Goal: Check status: Check status

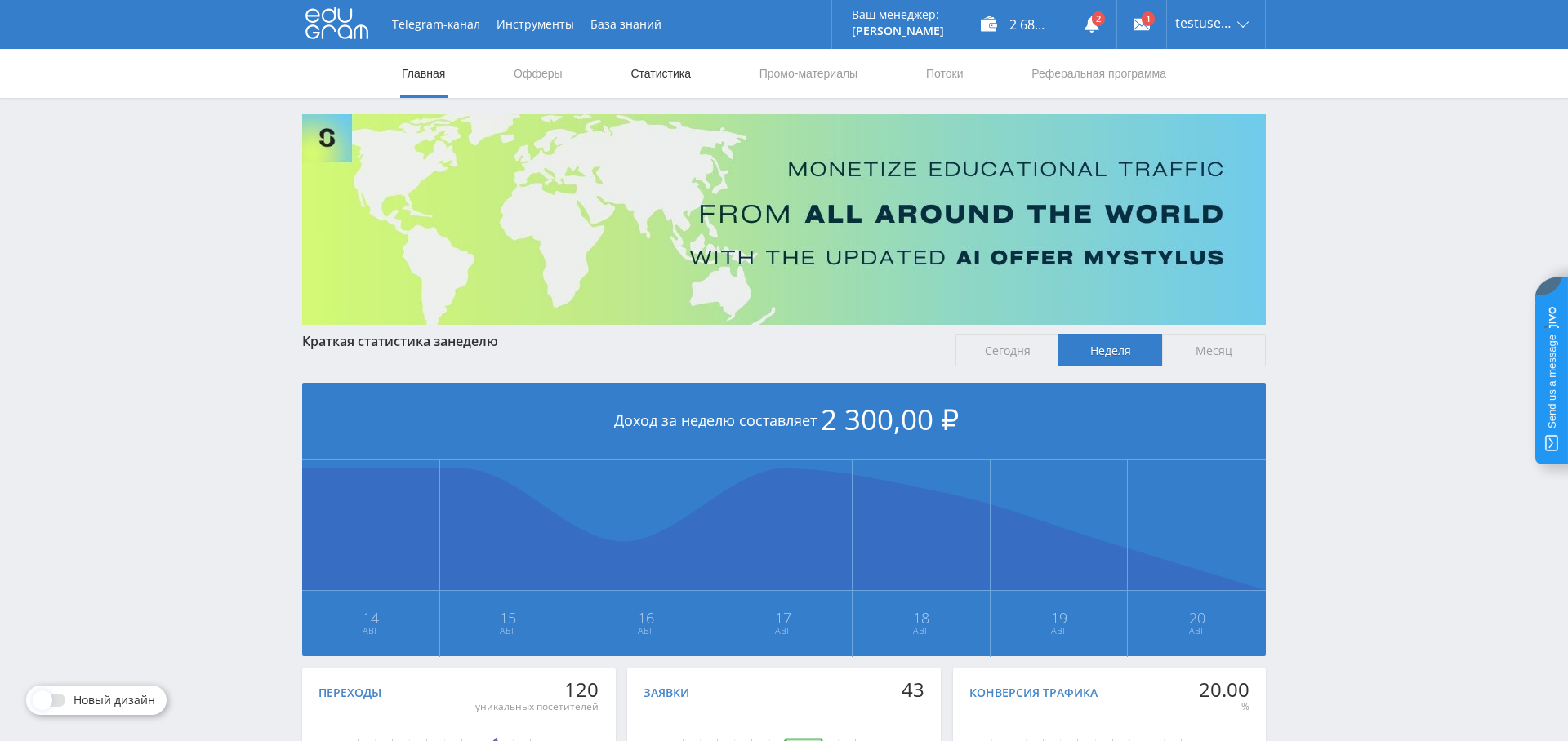
click at [664, 74] on link "Статистика" at bounding box center [660, 73] width 64 height 49
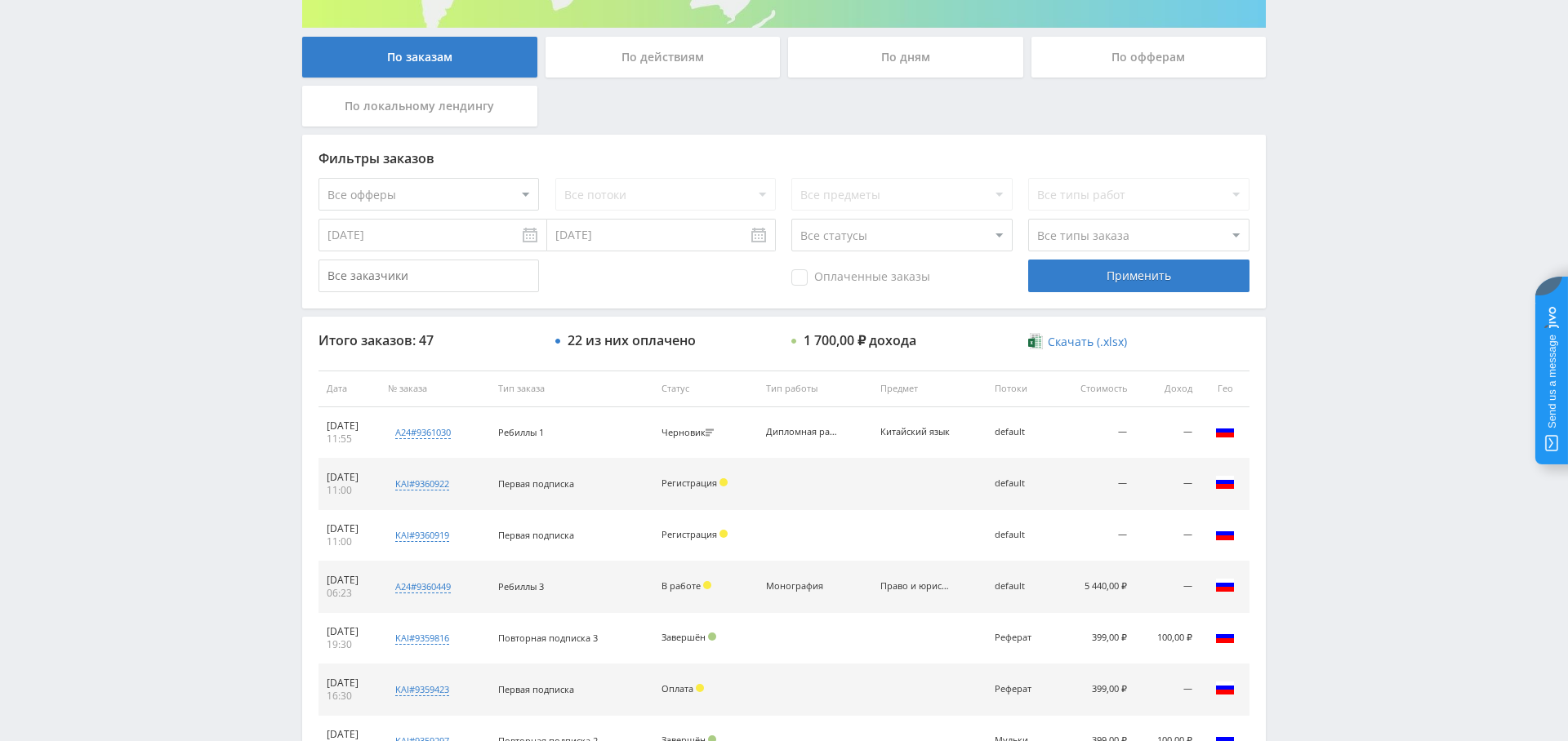
scroll to position [281, 0]
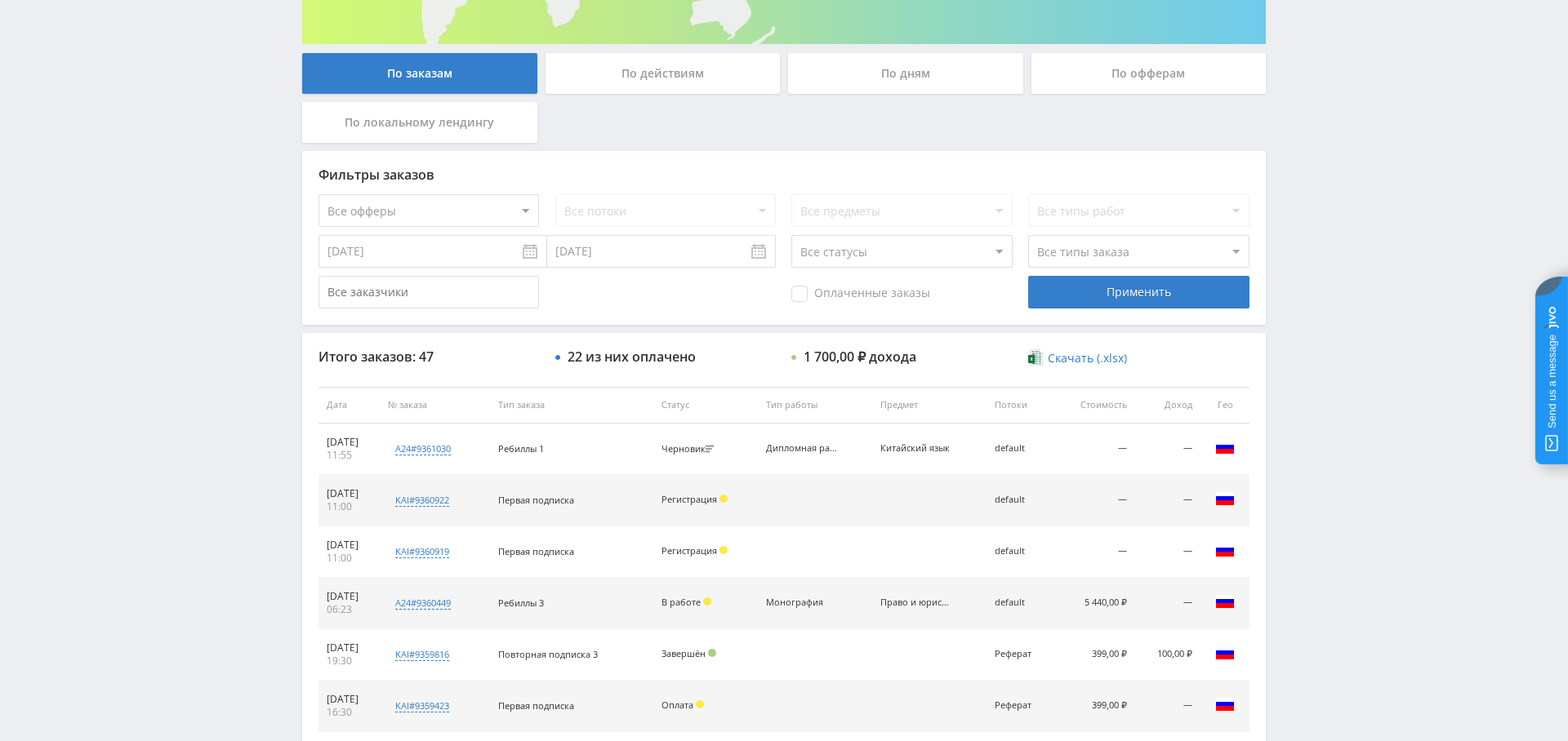
click at [808, 297] on span "Оплаченные заказы" at bounding box center [860, 294] width 139 height 17
click at [0, 0] on input "Оплаченные заказы" at bounding box center [0, 0] width 0 height 0
drag, startPoint x: 1132, startPoint y: 295, endPoint x: 1052, endPoint y: 316, distance: 82.7
click at [1132, 295] on div "Применить" at bounding box center [1138, 292] width 220 height 33
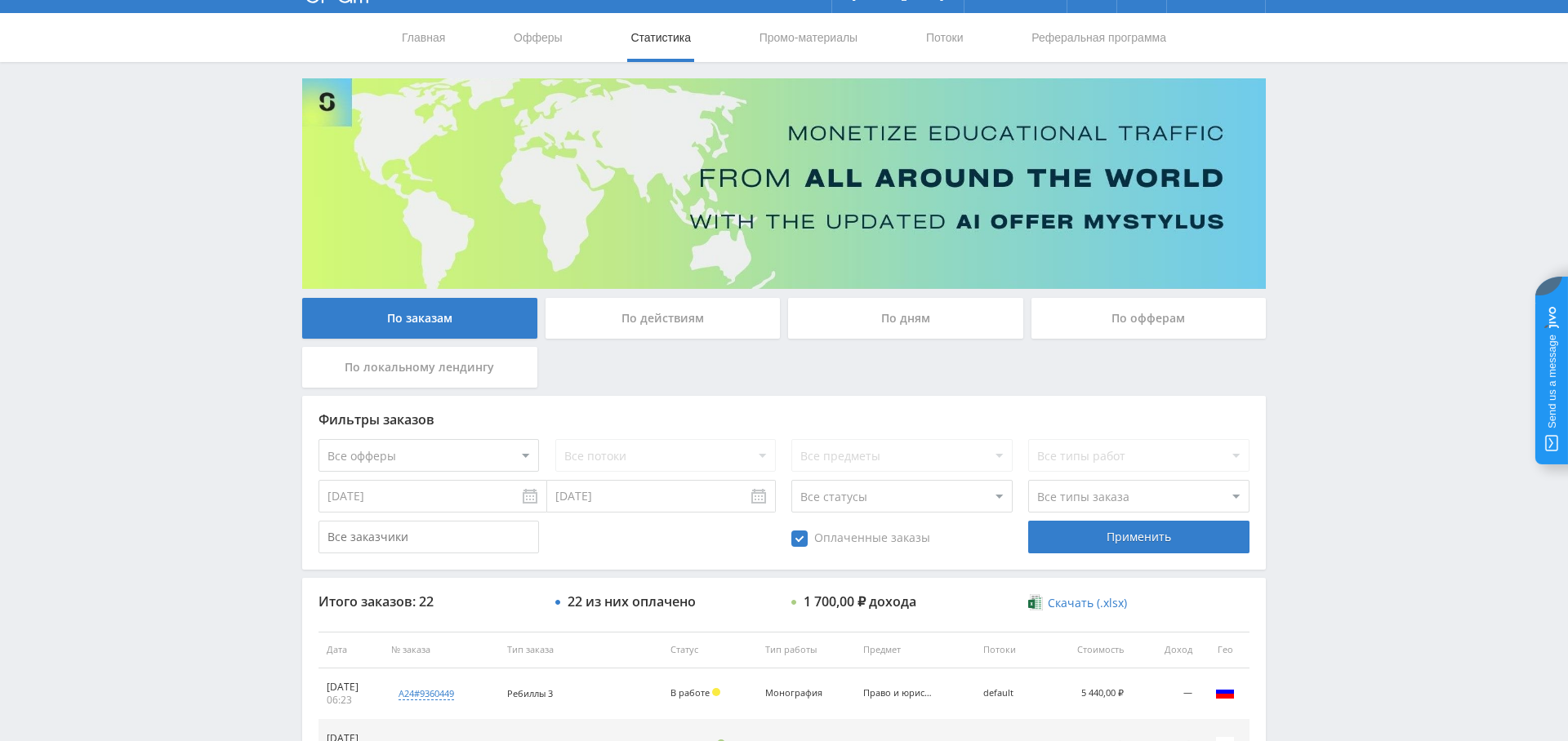
scroll to position [0, 0]
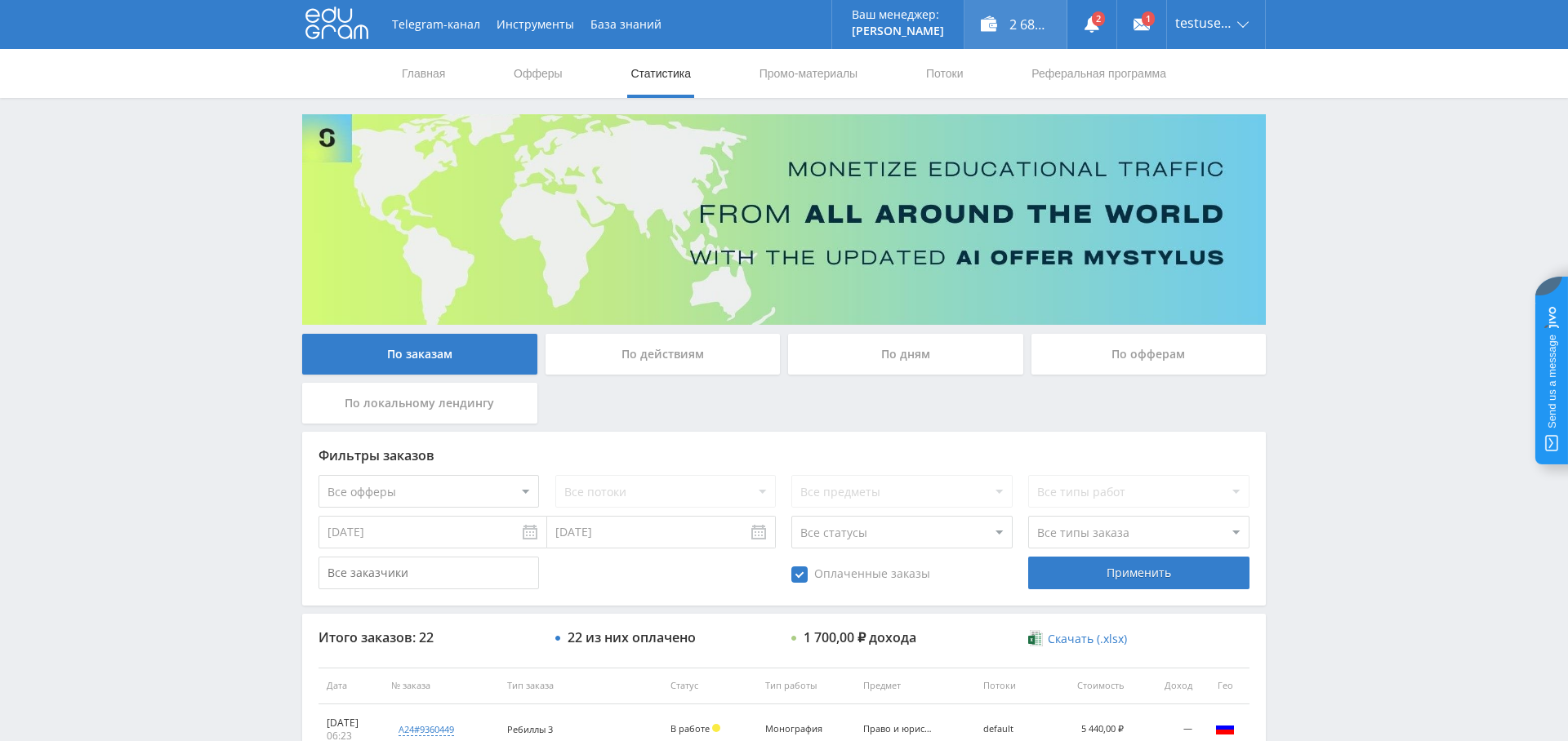
click at [997, 21] on div "2 684,00 ₽" at bounding box center [1016, 24] width 102 height 49
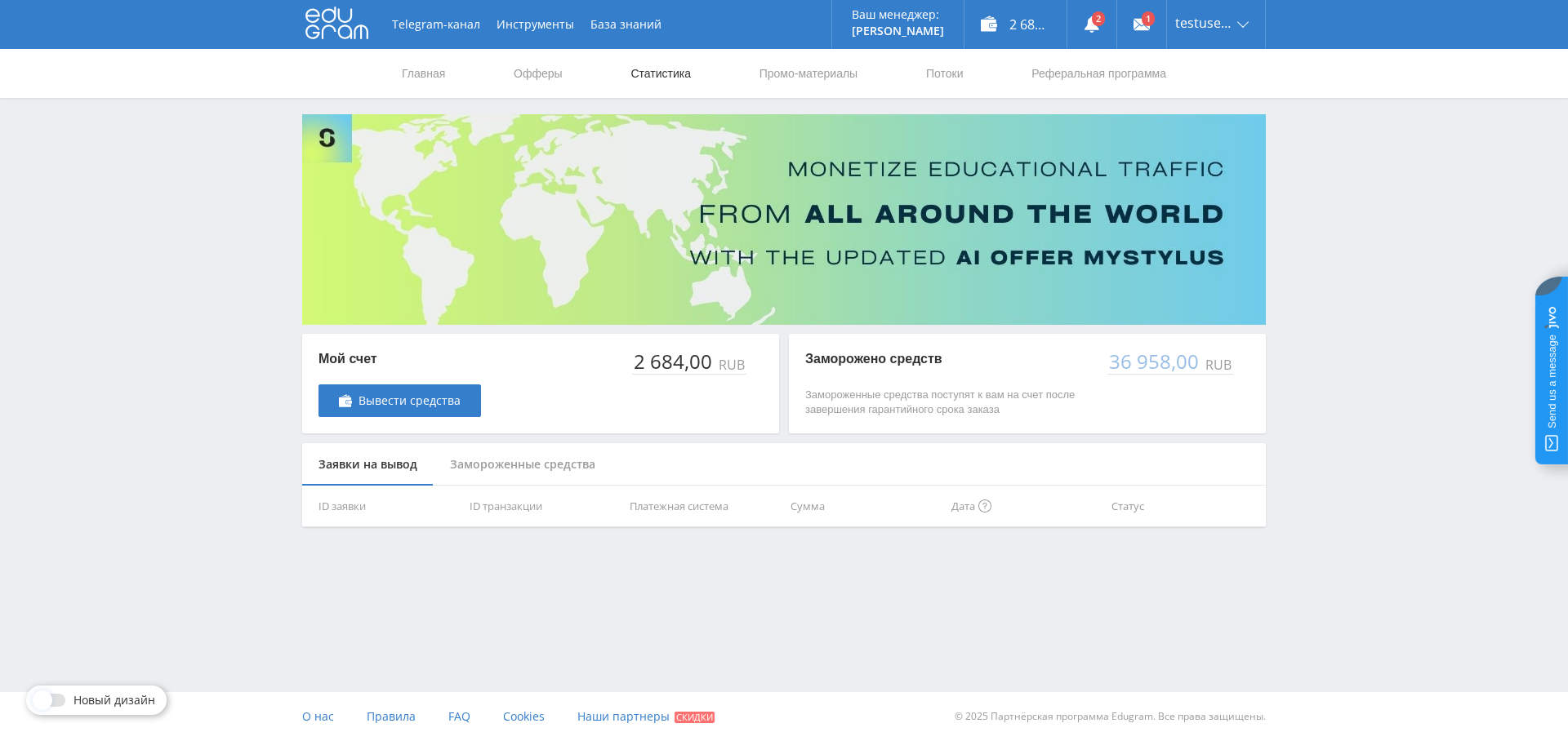
click at [666, 71] on link "Статистика" at bounding box center [660, 73] width 64 height 49
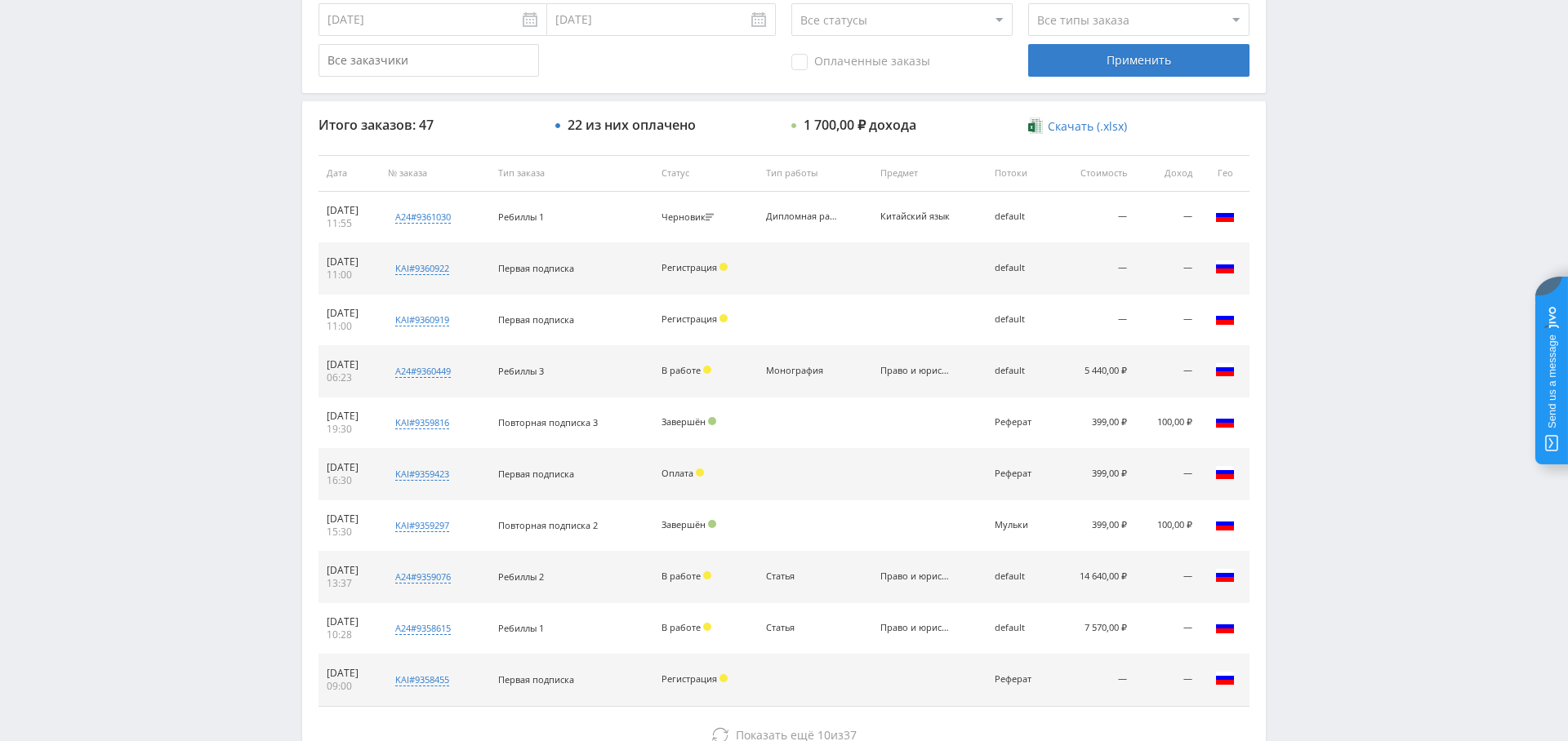
scroll to position [625, 0]
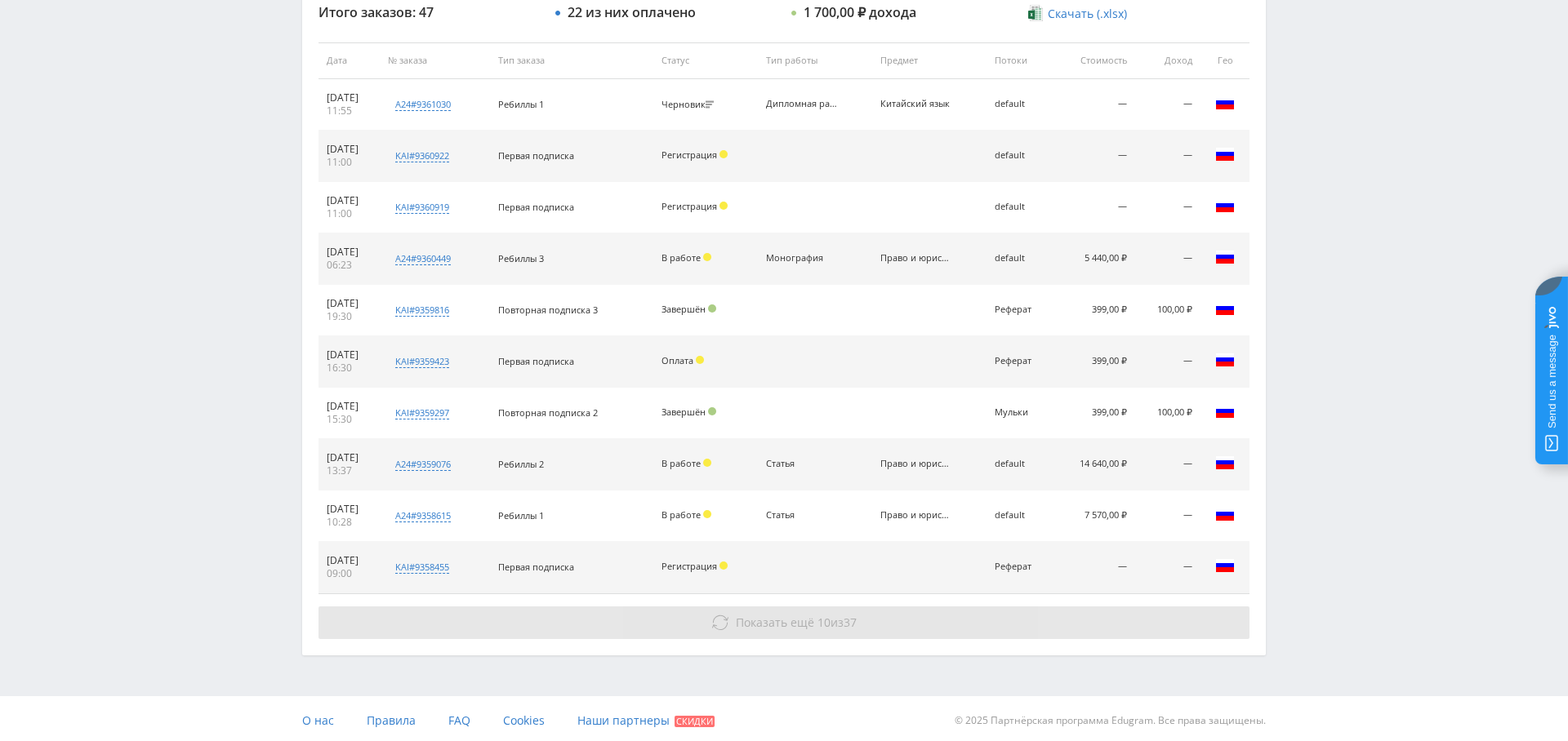
drag, startPoint x: 844, startPoint y: 611, endPoint x: 827, endPoint y: 609, distance: 17.1
click at [844, 615] on span "Показать ещё 10 из 37" at bounding box center [796, 622] width 121 height 16
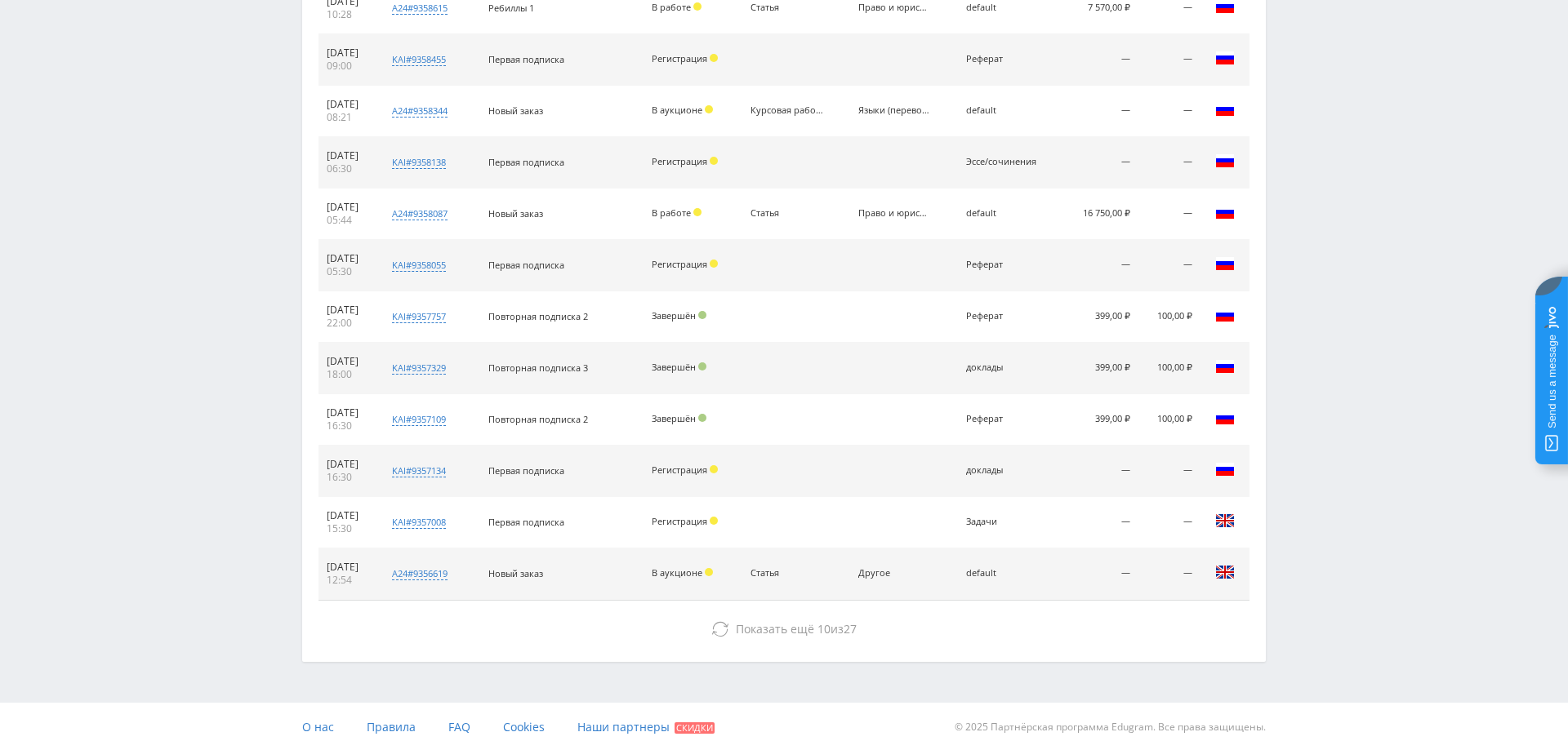
scroll to position [1136, 0]
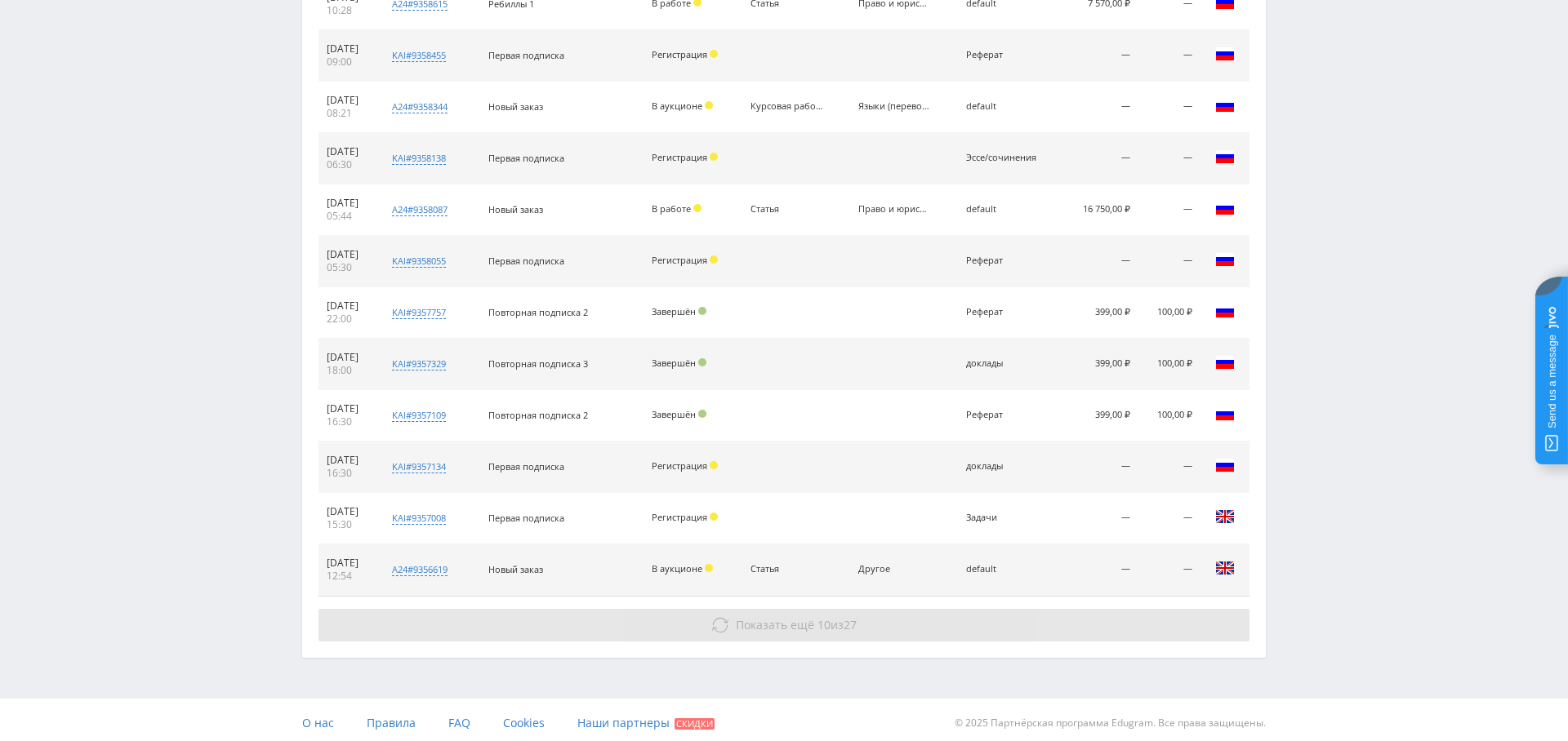
click at [821, 609] on button "Показать ещё 10 из 27" at bounding box center [784, 625] width 931 height 33
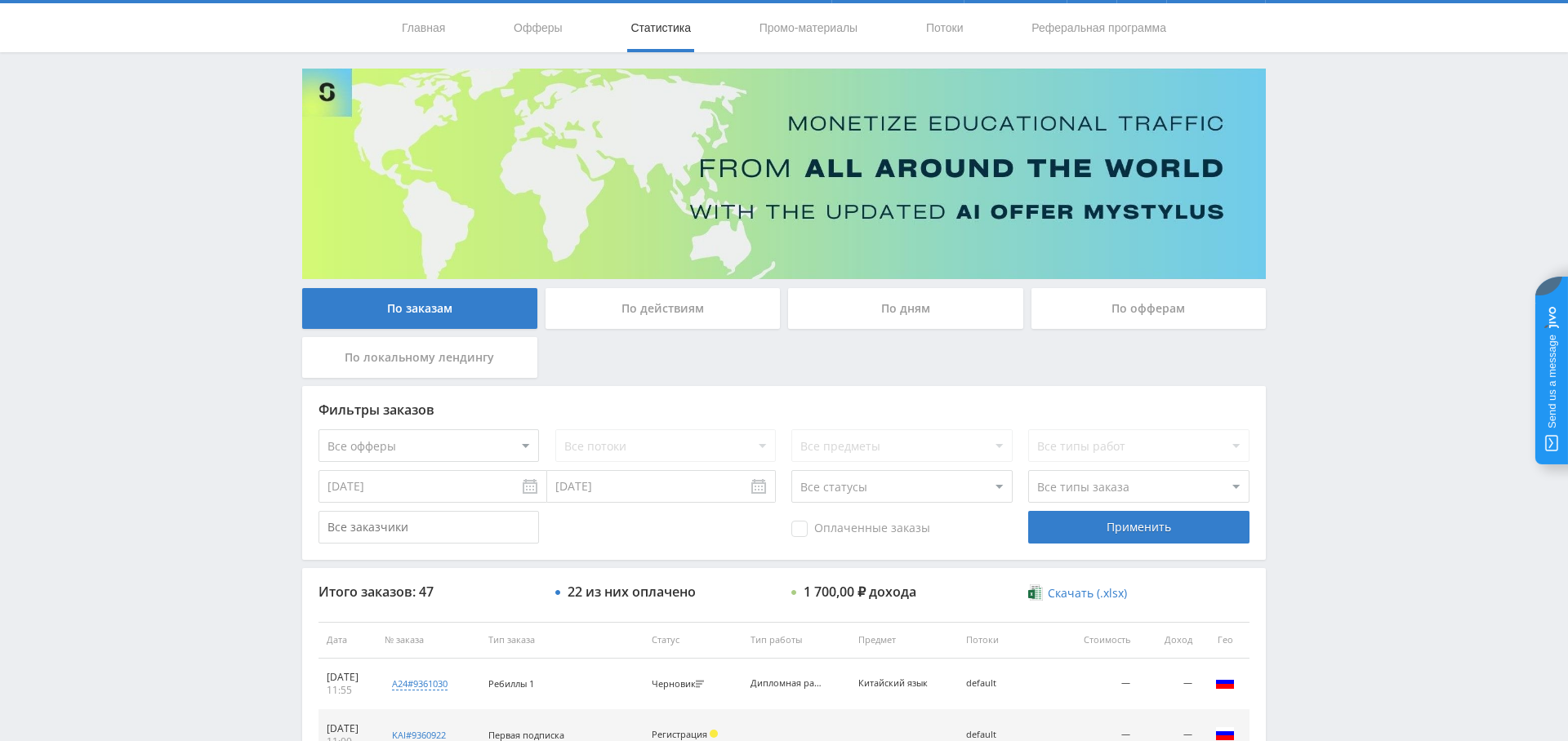
scroll to position [0, 0]
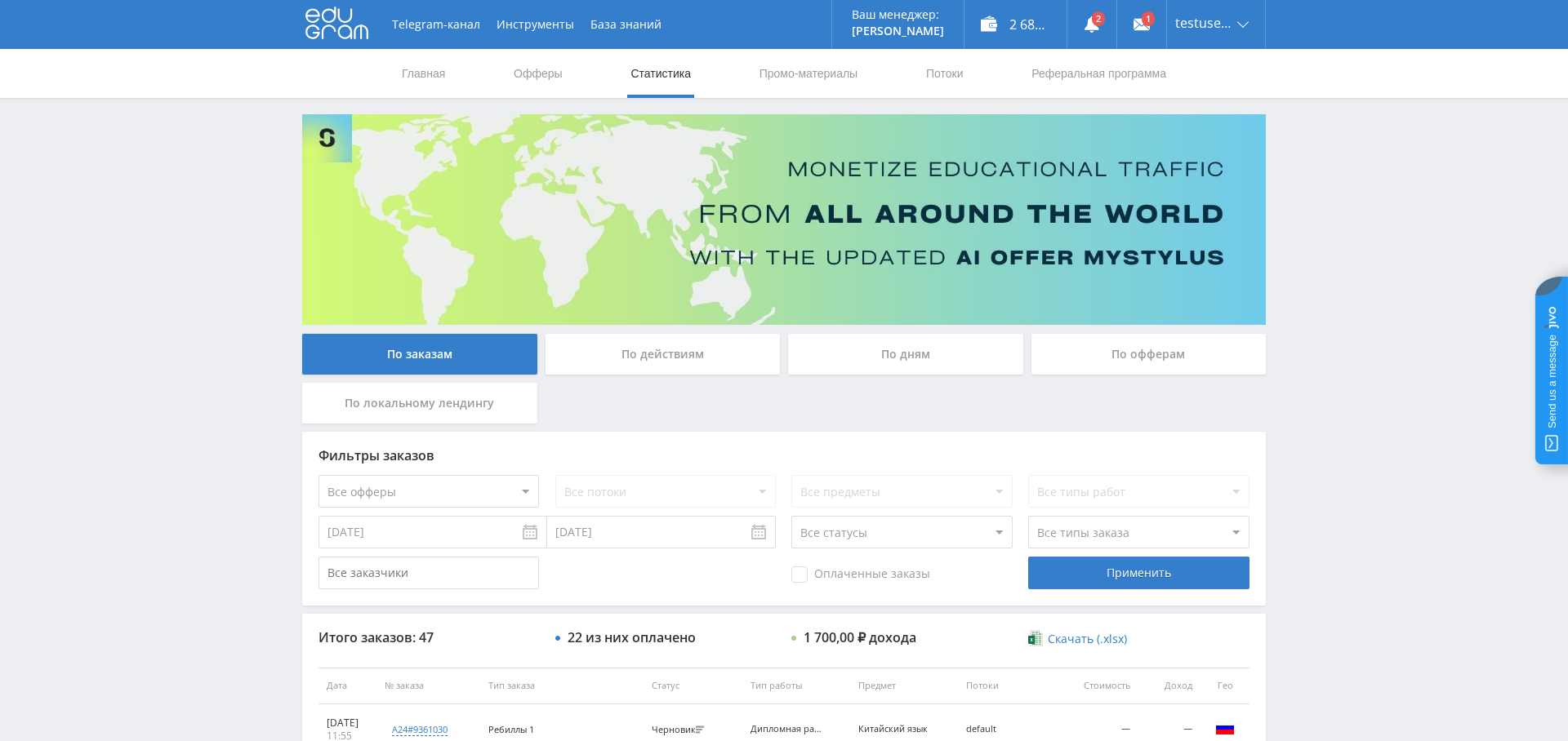
click at [450, 483] on select "Все офферы MyStylus MyStylus - Revshare Кампус AI Studybay Автор24 Studybay Bra…" at bounding box center [429, 491] width 220 height 33
select select "1"
click at [834, 577] on span "Оплаченные заказы" at bounding box center [860, 574] width 139 height 17
click at [0, 0] on input "Оплаченные заказы" at bounding box center [0, 0] width 0 height 0
click at [456, 525] on input "[DATE]" at bounding box center [433, 532] width 229 height 33
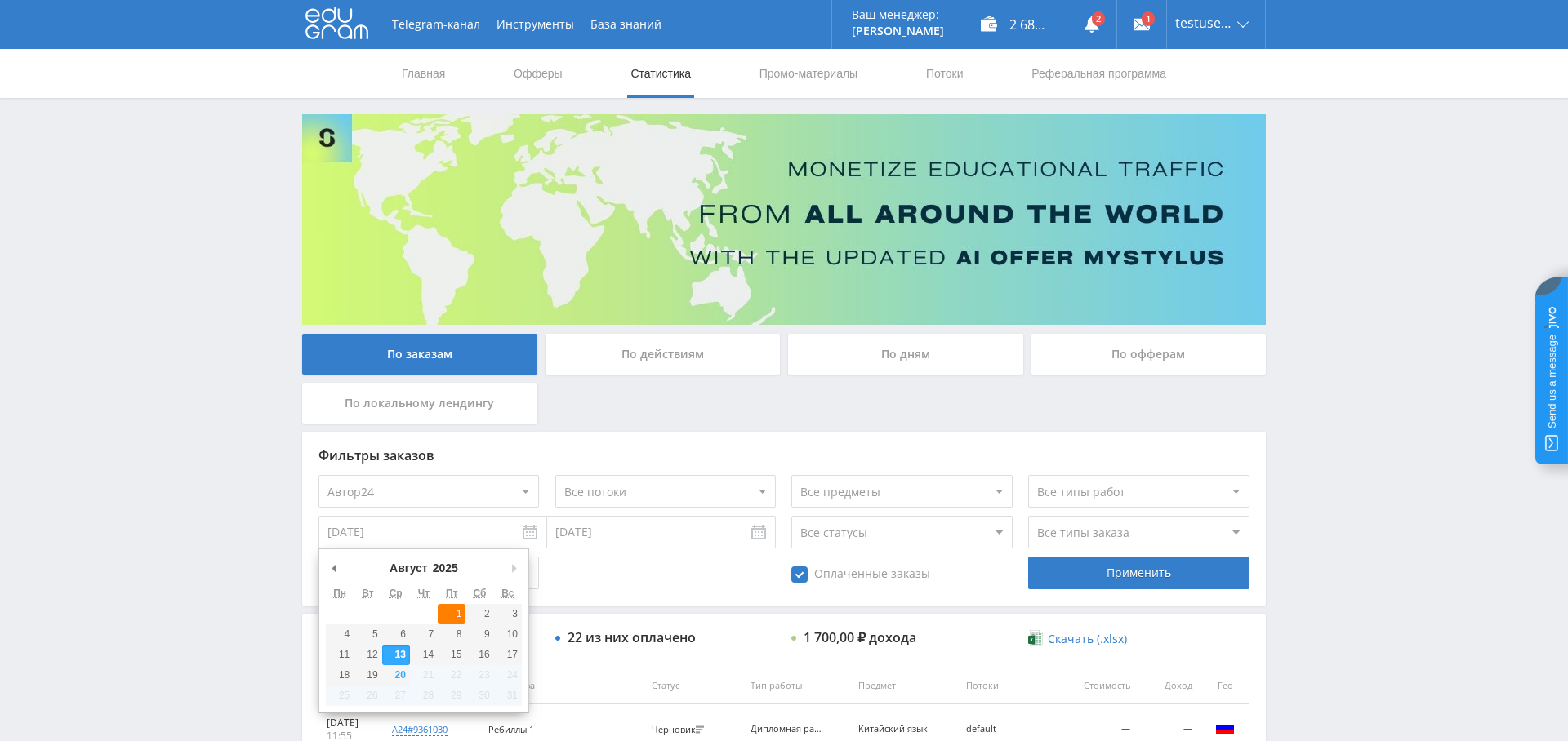
type input "[DATE]"
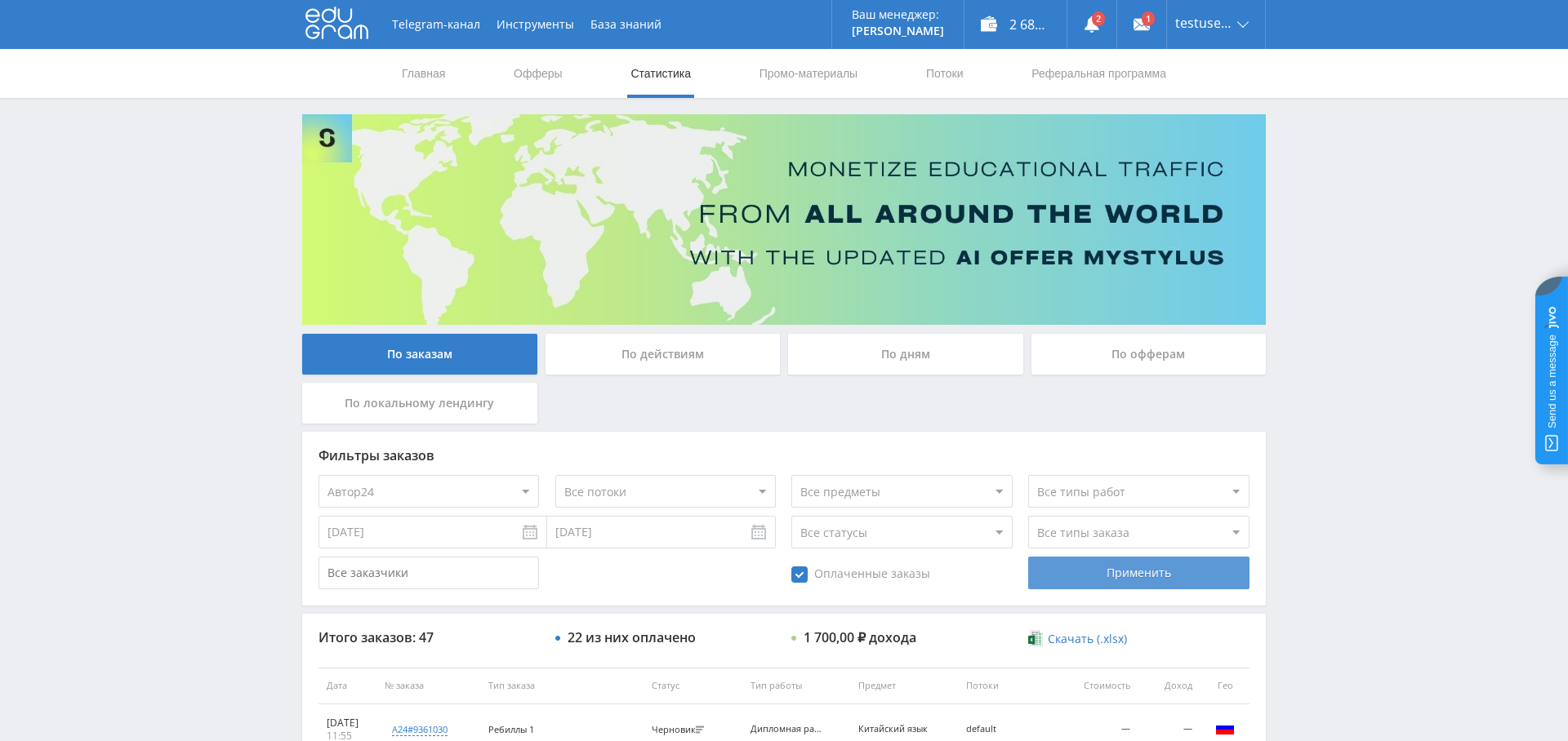
click at [1122, 573] on div "Применить" at bounding box center [1138, 573] width 220 height 33
click at [386, 481] on select "Все офферы MyStylus MyStylus - Revshare Кампус AI Studybay Автор24 Studybay Bra…" at bounding box center [429, 491] width 220 height 33
select select "376"
click at [1140, 573] on div "Применить" at bounding box center [1138, 573] width 220 height 33
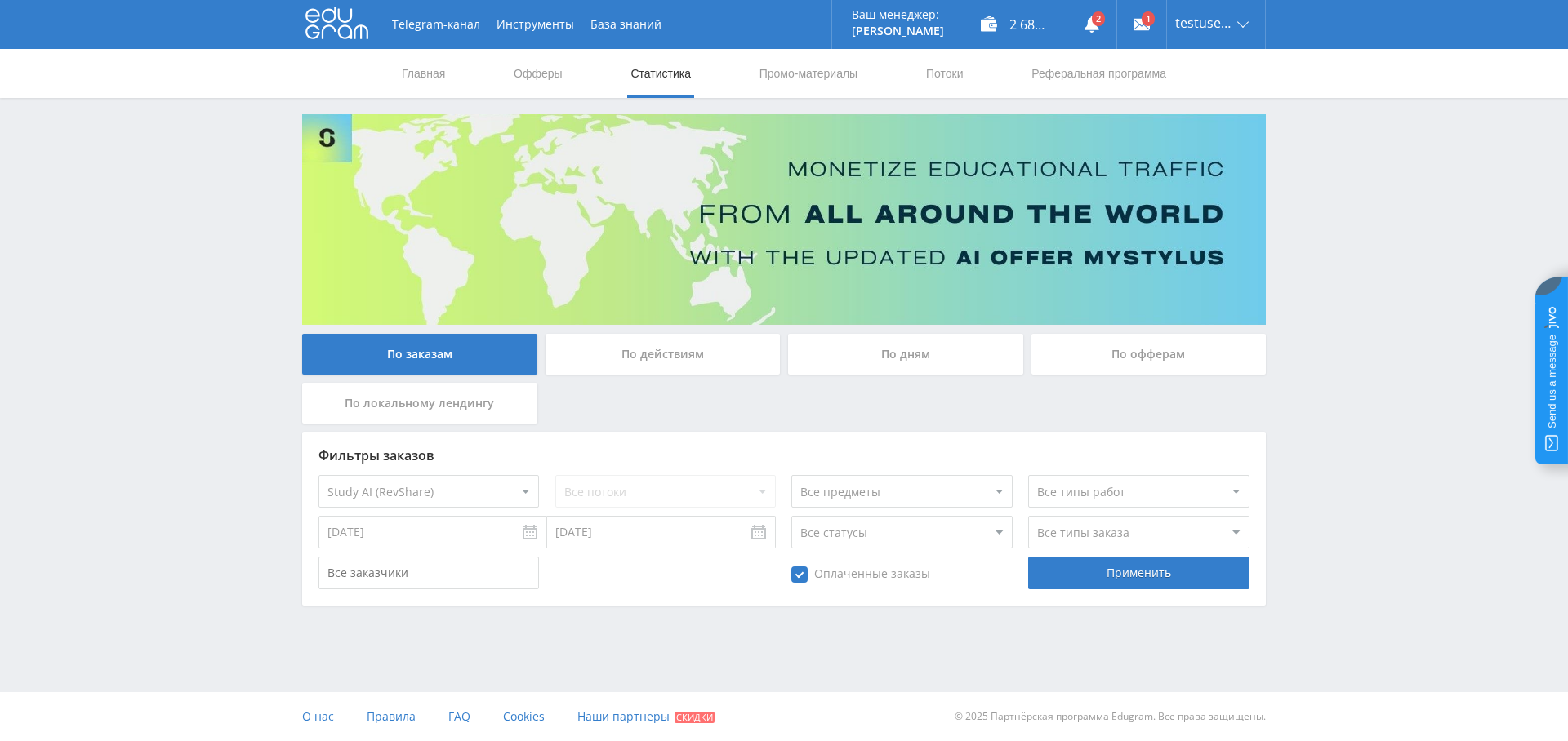
click at [408, 491] on select "Все офферы MyStylus MyStylus - Revshare Кампус AI Studybay Автор24 Studybay Bra…" at bounding box center [429, 491] width 220 height 33
click at [1133, 564] on div "Применить" at bounding box center [1138, 573] width 220 height 33
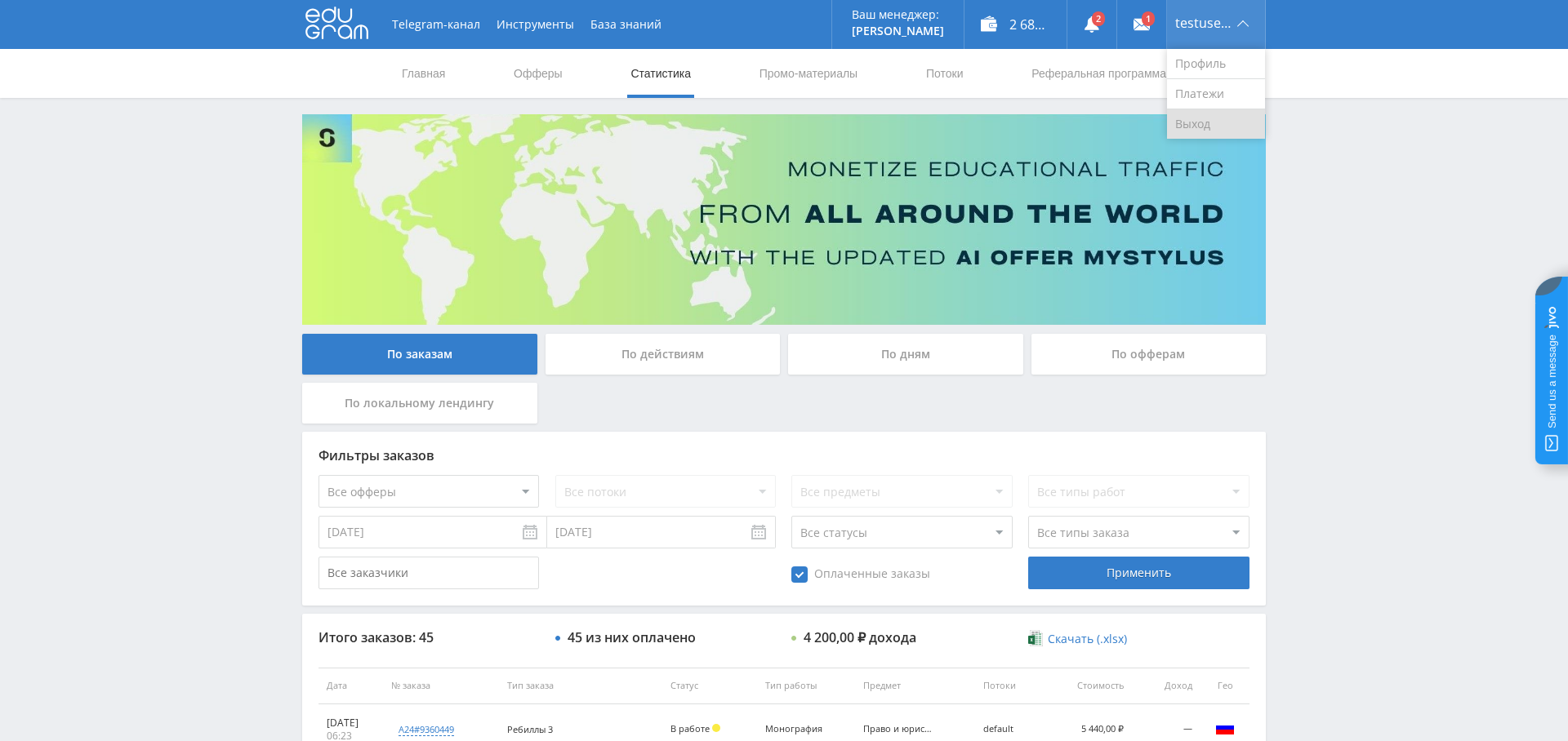
click at [1201, 120] on link "Выход" at bounding box center [1215, 125] width 98 height 30
